Goal: Task Accomplishment & Management: Manage account settings

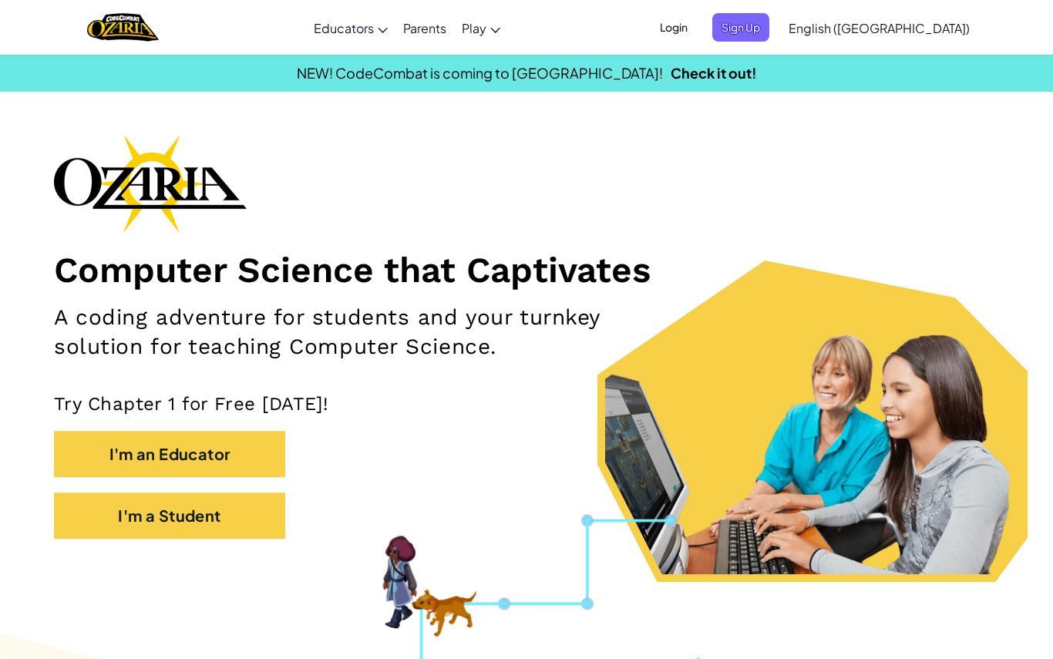
click at [770, 31] on span "Sign Up" at bounding box center [740, 27] width 57 height 29
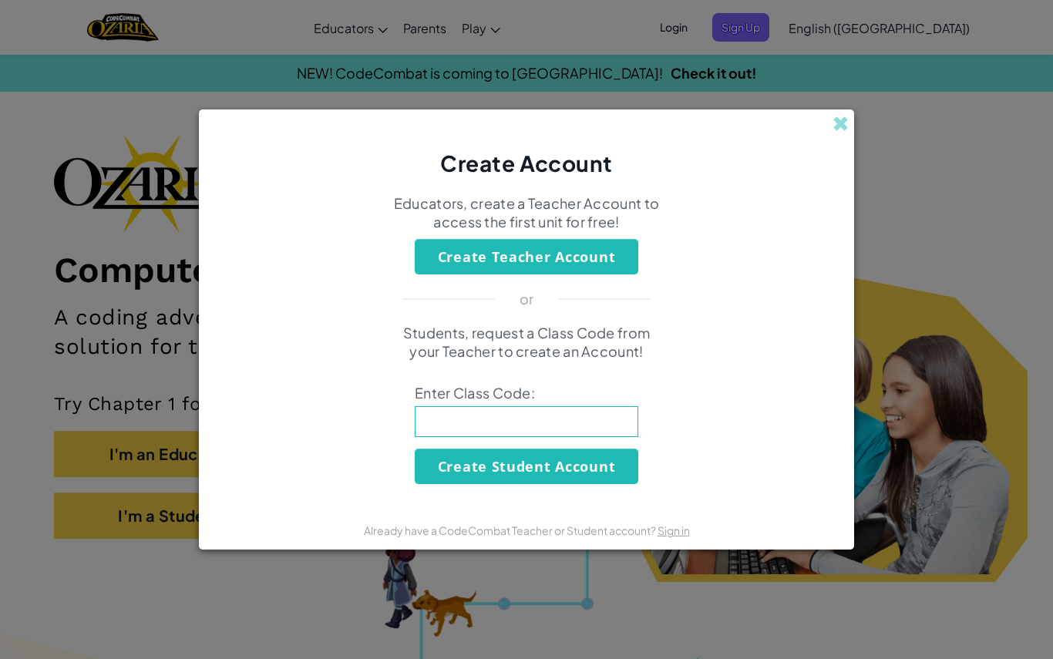
click at [846, 125] on span at bounding box center [841, 124] width 16 height 16
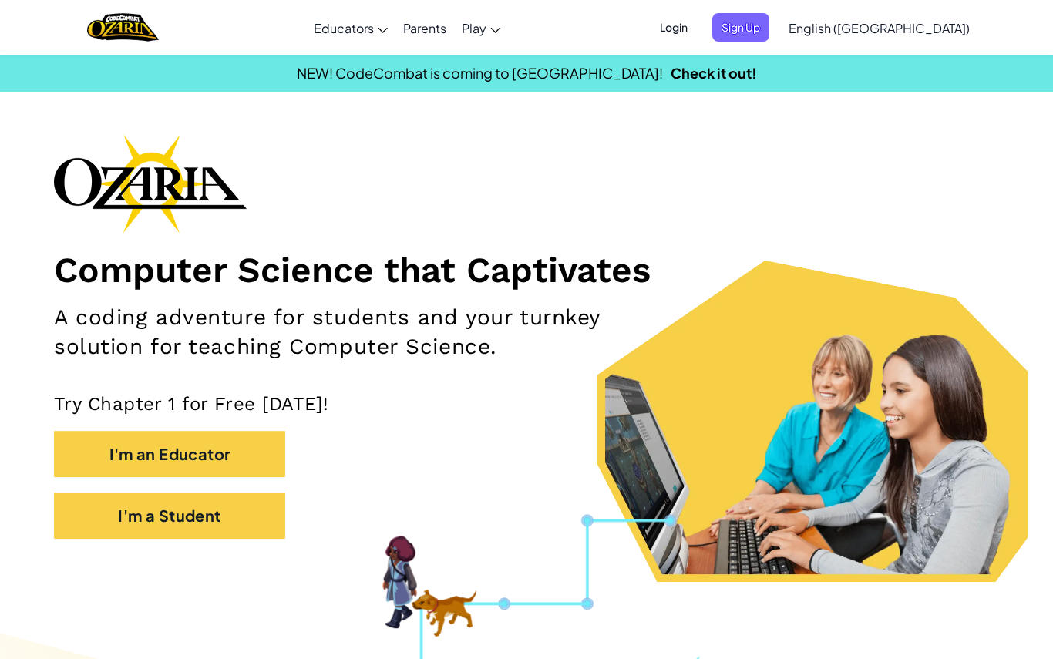
click at [697, 24] on span "Login" at bounding box center [674, 27] width 46 height 29
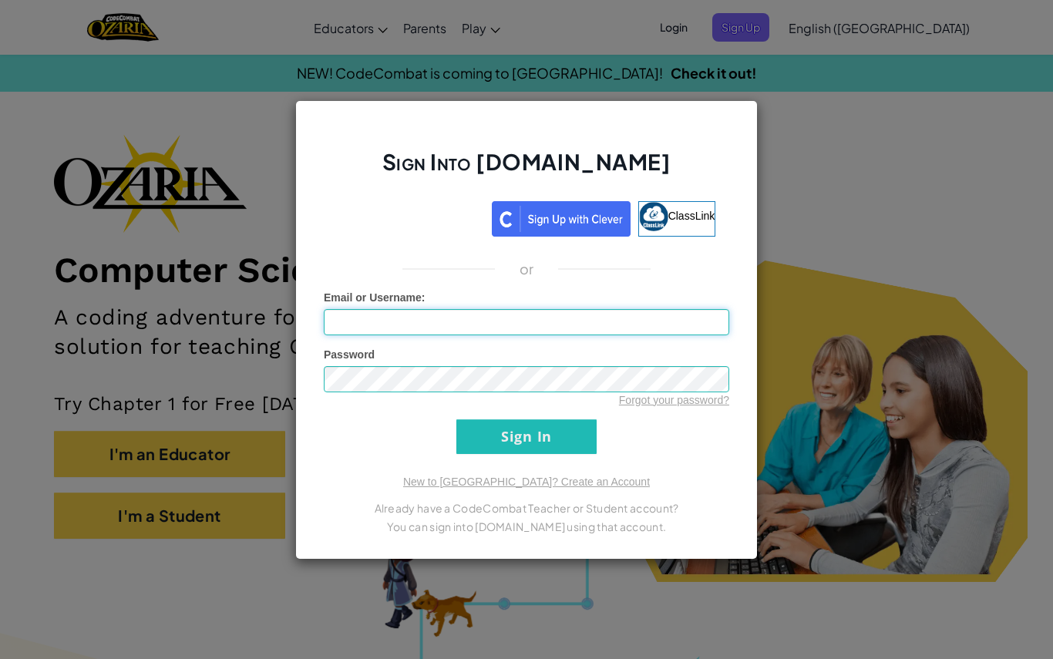
click at [513, 334] on input "Email or Username :" at bounding box center [527, 322] width 406 height 26
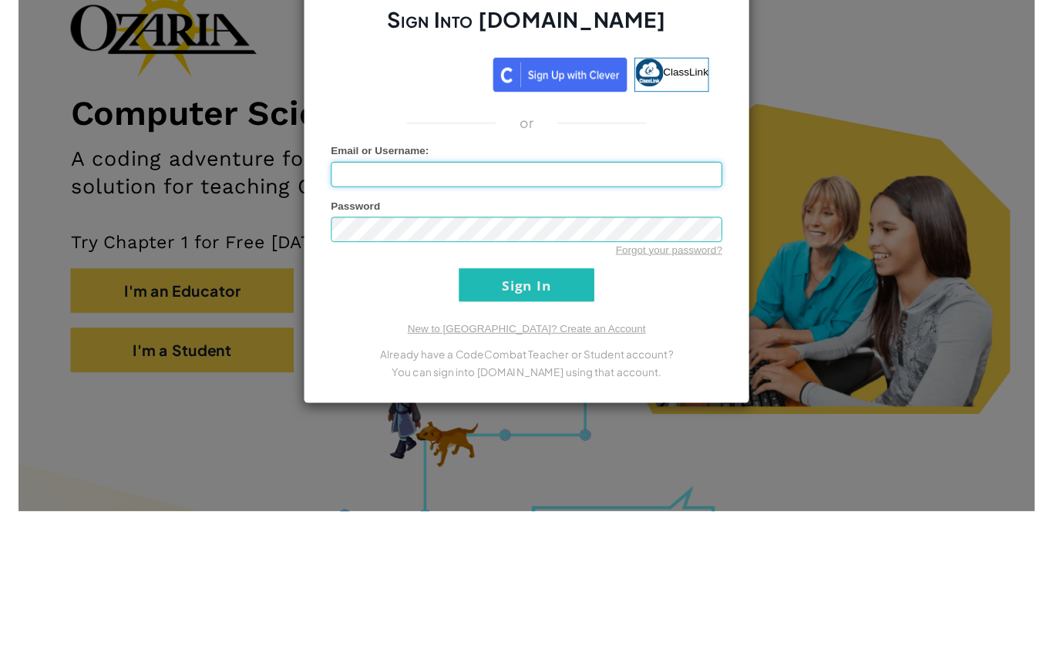
scroll to position [153, 0]
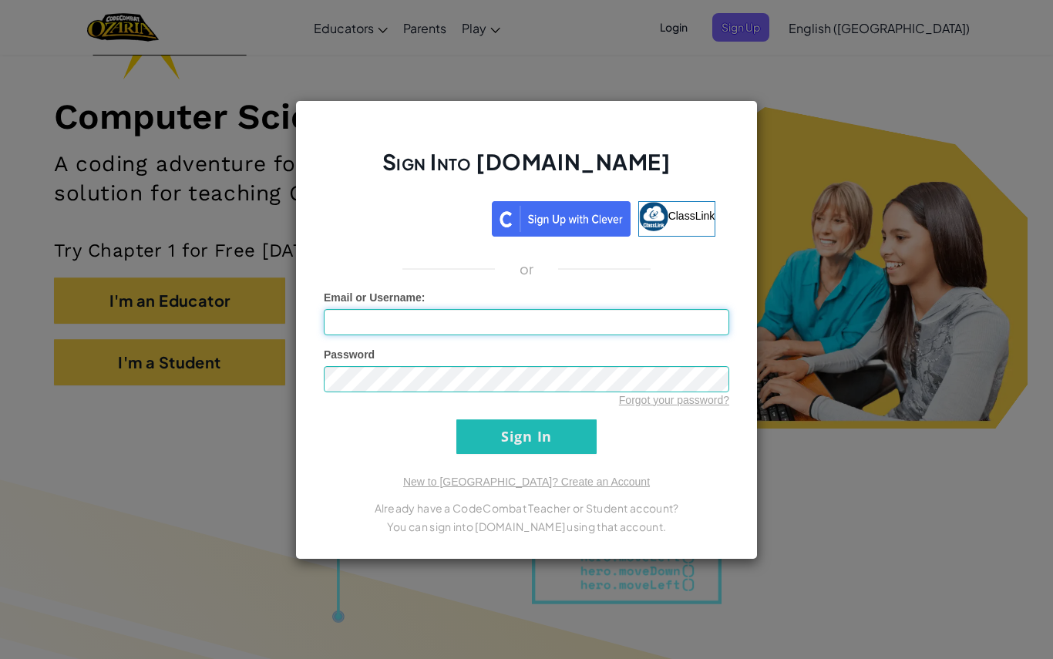
type input "[EMAIL_ADDRESS][DOMAIN_NAME]"
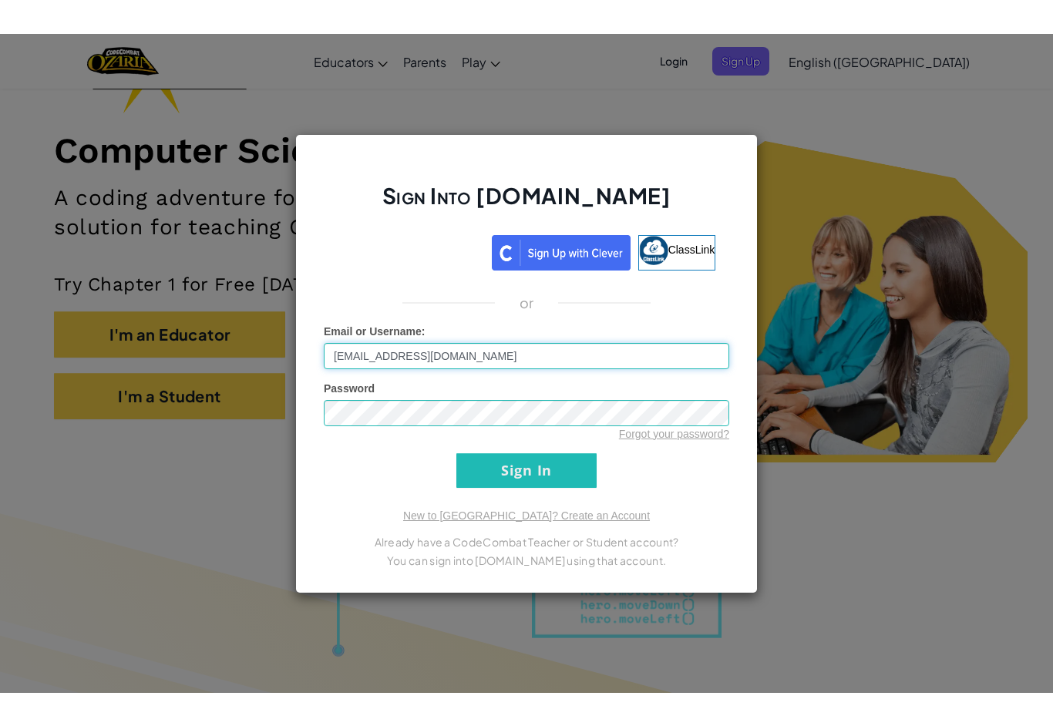
scroll to position [153, 0]
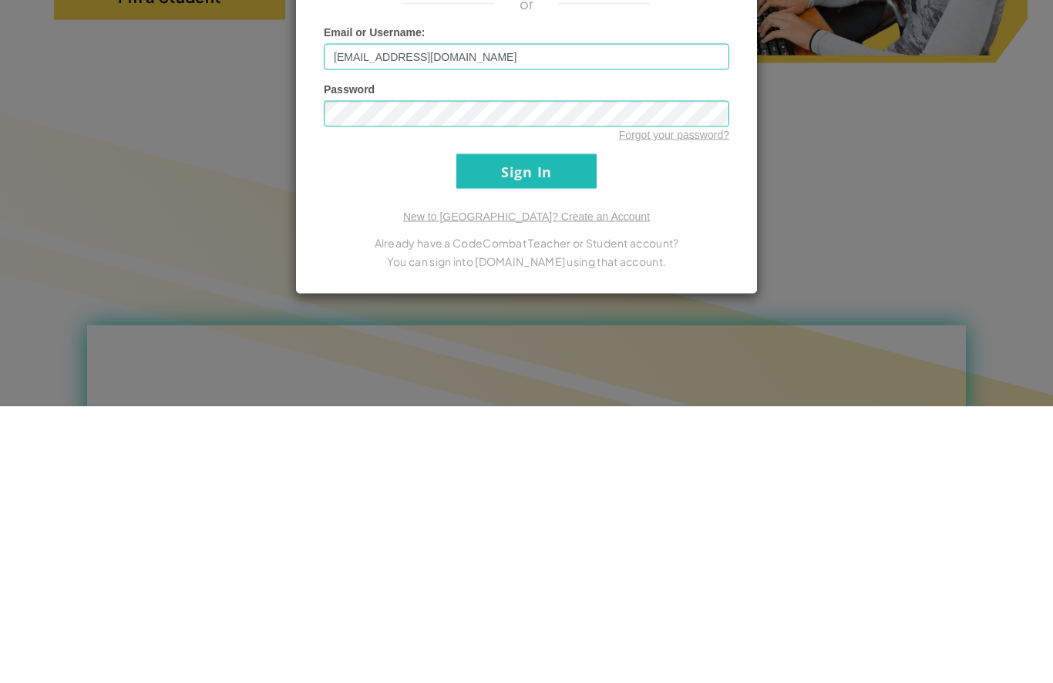
click at [558, 431] on input "Sign In" at bounding box center [526, 448] width 140 height 35
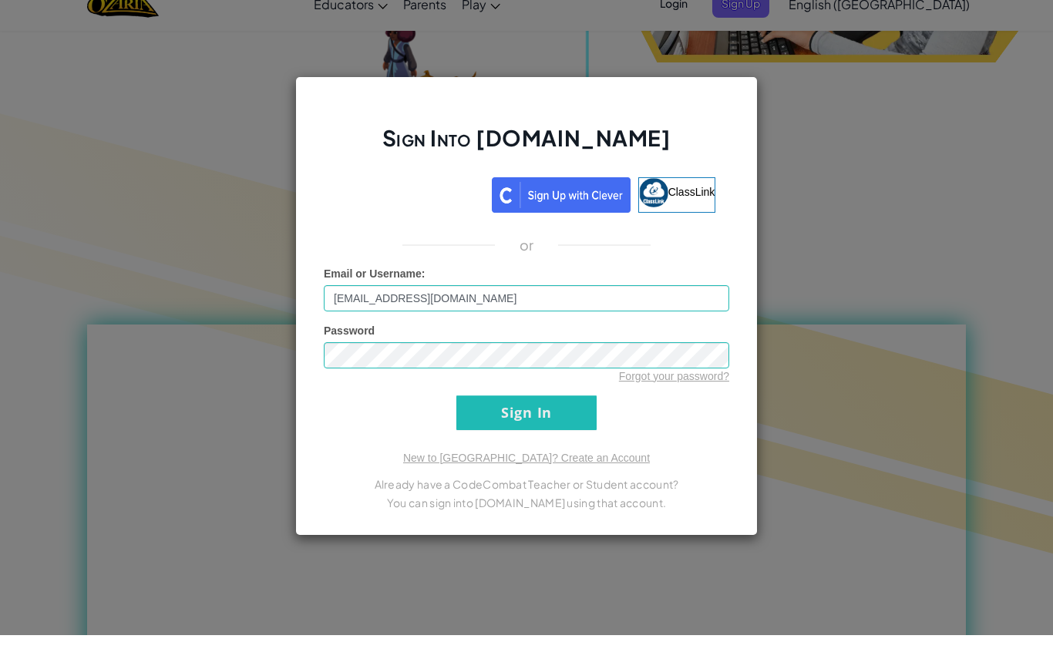
scroll to position [520, 0]
